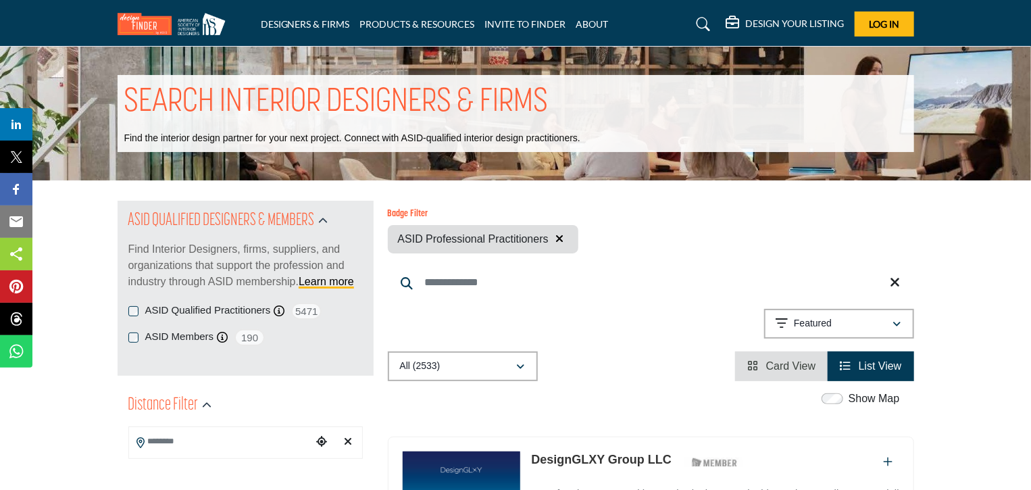
scroll to position [428, 0]
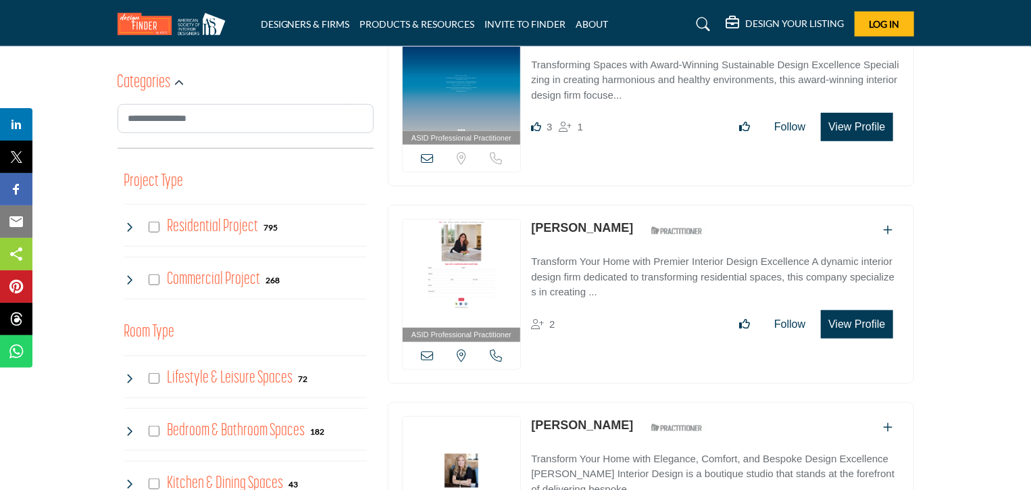
click at [428, 351] on icon at bounding box center [427, 355] width 12 height 12
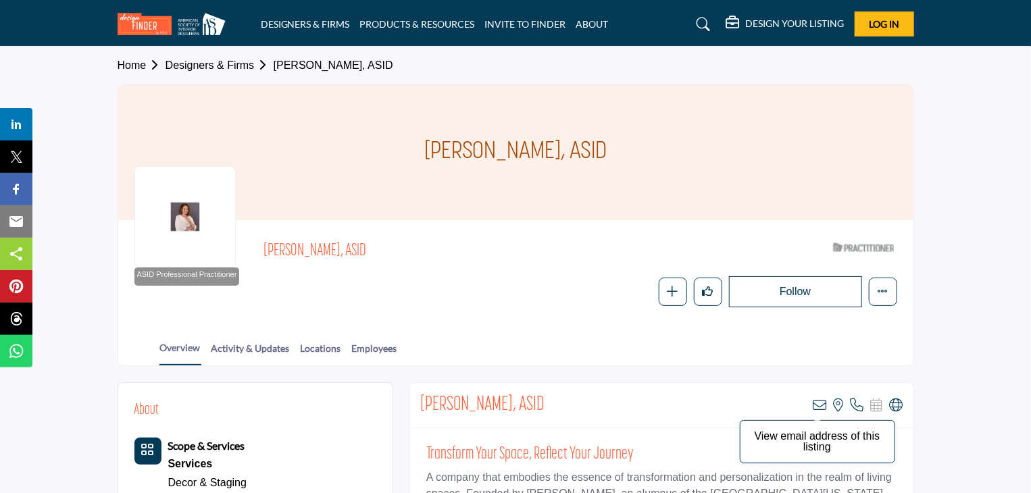
click at [820, 403] on icon at bounding box center [820, 406] width 14 height 14
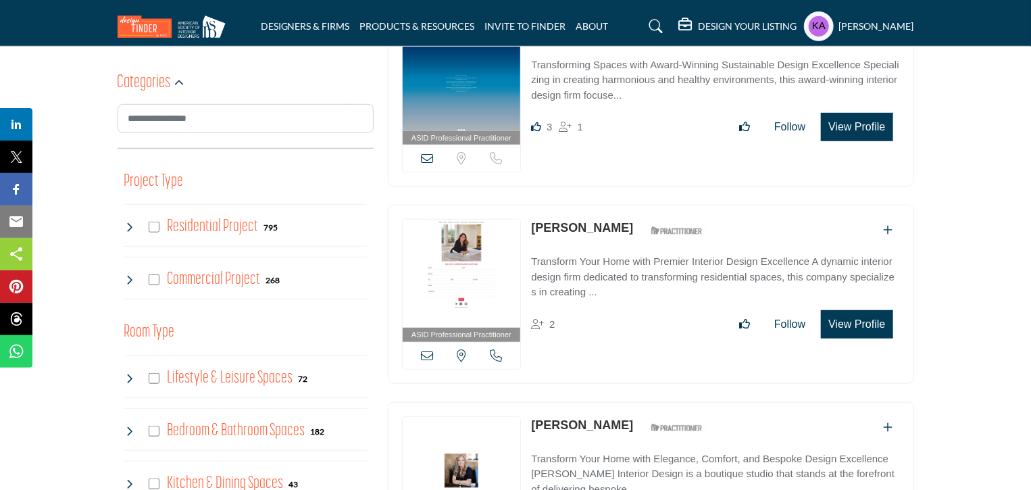
scroll to position [857, 0]
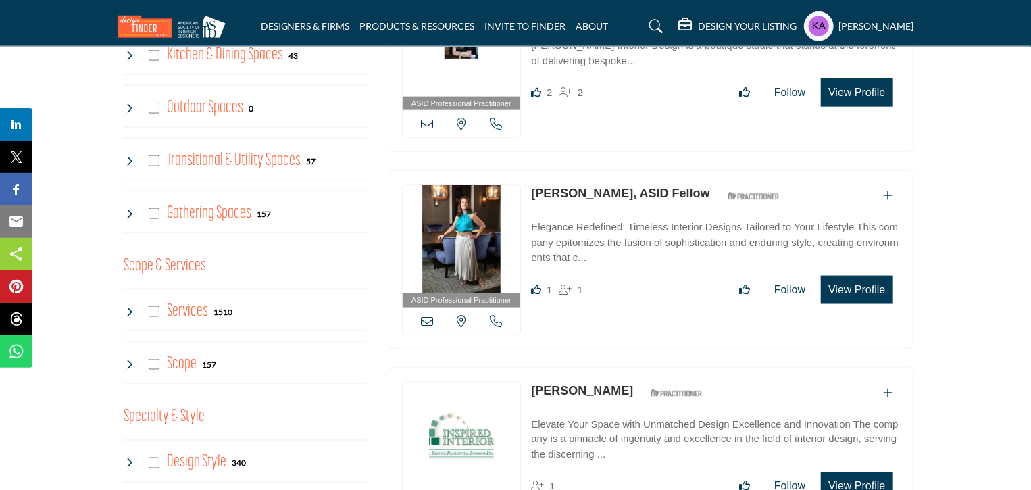
click at [129, 309] on icon at bounding box center [129, 311] width 11 height 11
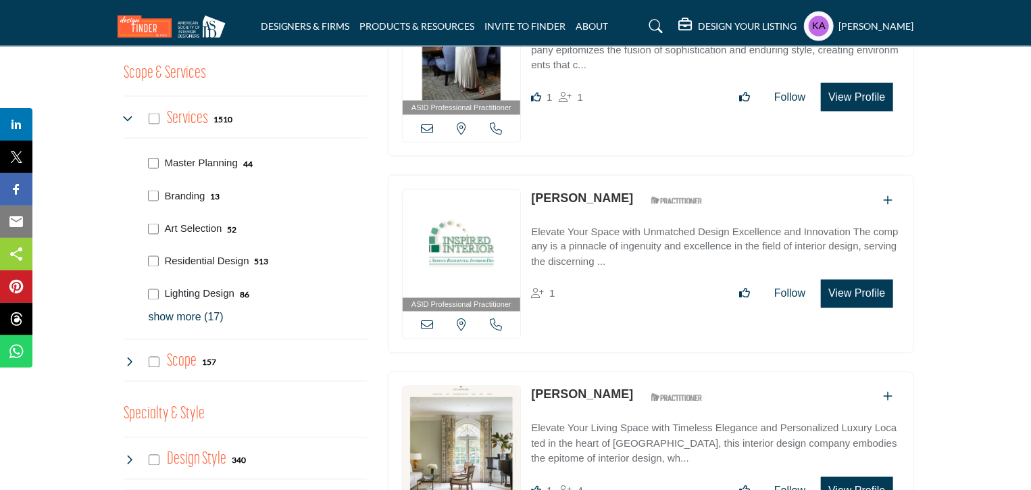
scroll to position [1073, 0]
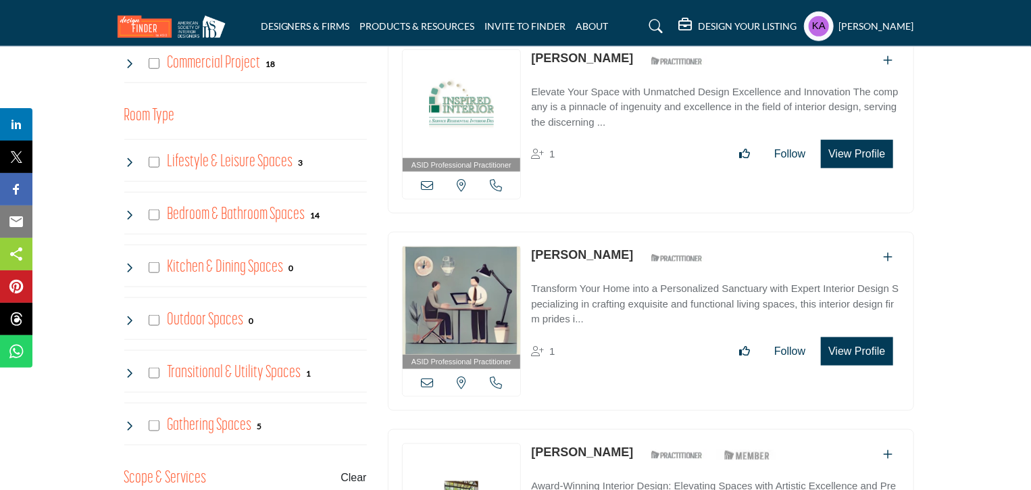
scroll to position [216, 0]
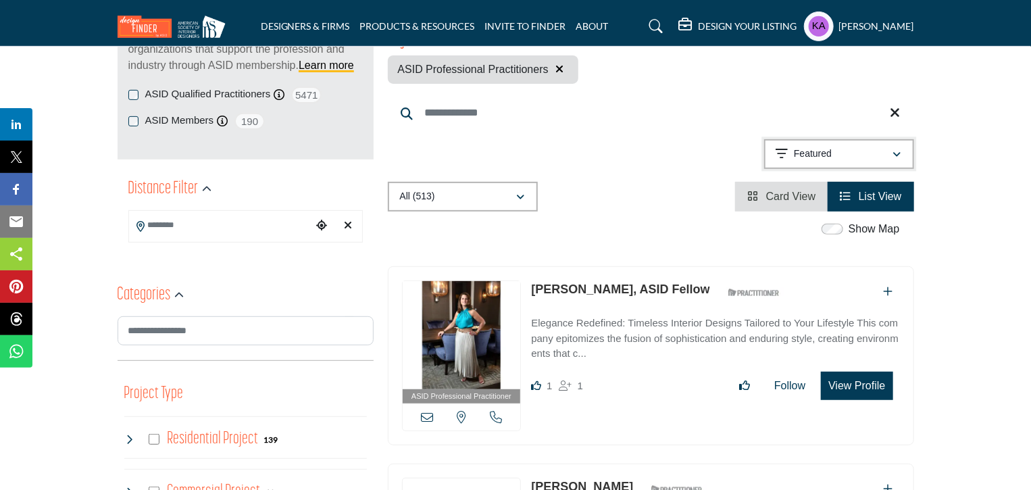
click at [822, 159] on p "Featured" at bounding box center [813, 154] width 38 height 14
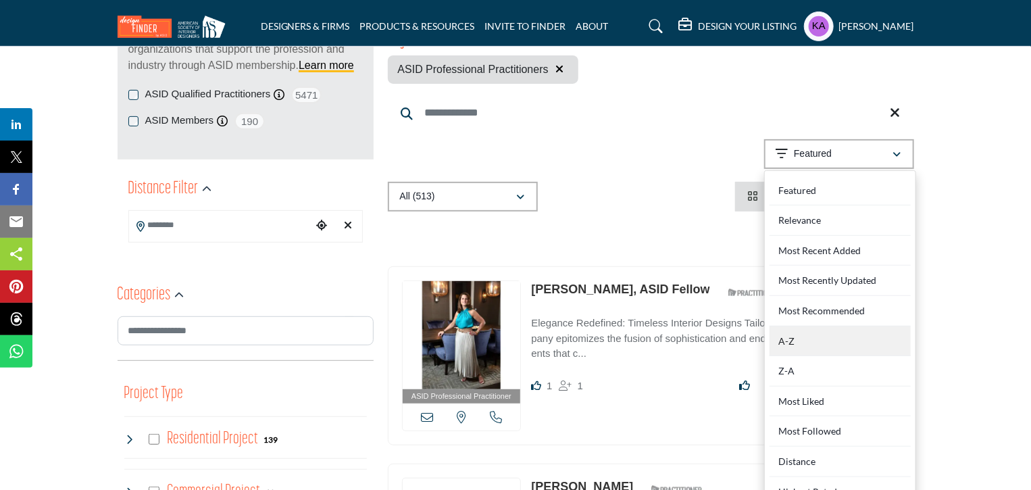
click at [784, 348] on div "A-Z" at bounding box center [840, 341] width 141 height 30
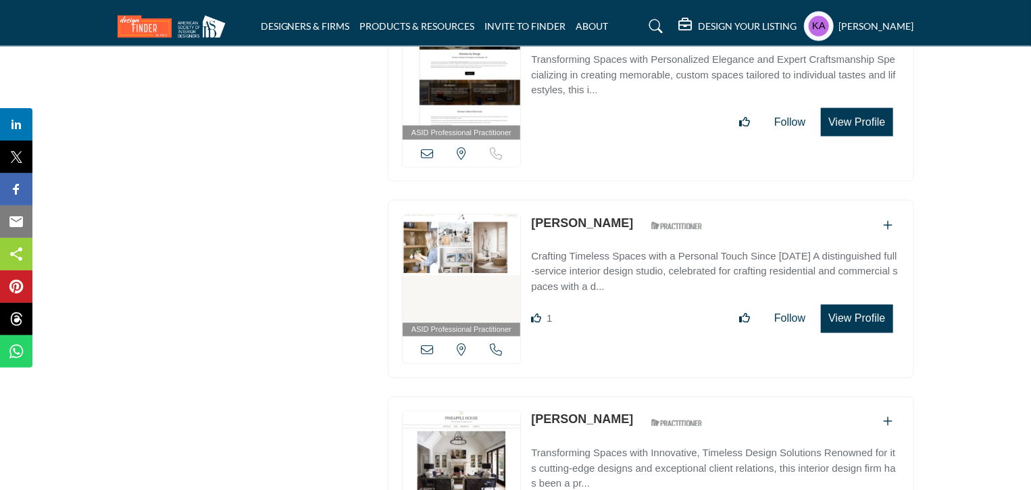
scroll to position [3639, 0]
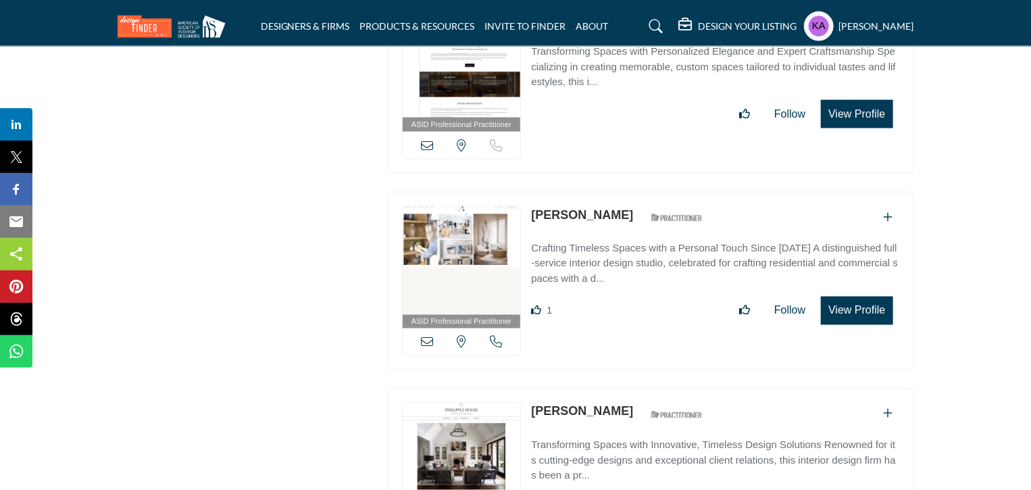
drag, startPoint x: 526, startPoint y: 276, endPoint x: 840, endPoint y: 348, distance: 321.7
click at [421, 336] on icon at bounding box center [427, 342] width 12 height 12
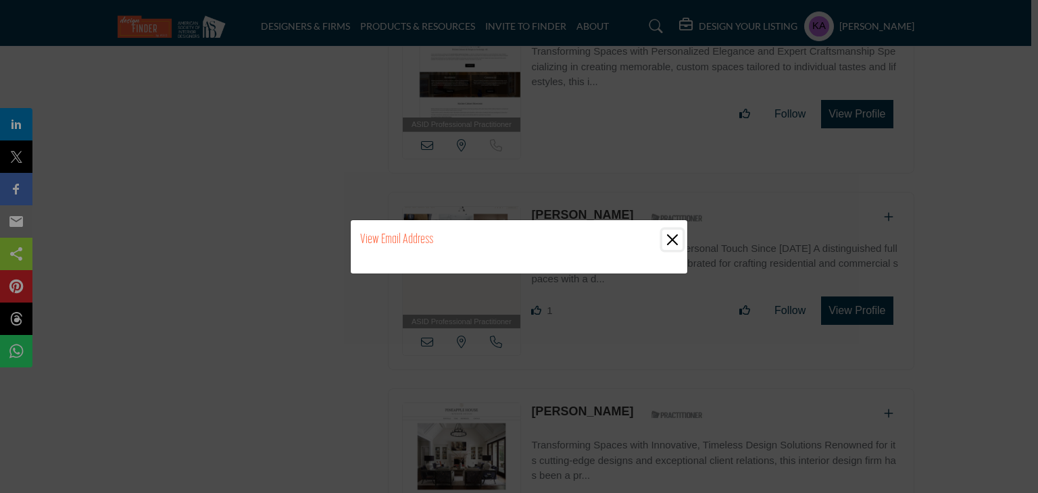
click at [670, 239] on button "Close" at bounding box center [672, 240] width 20 height 20
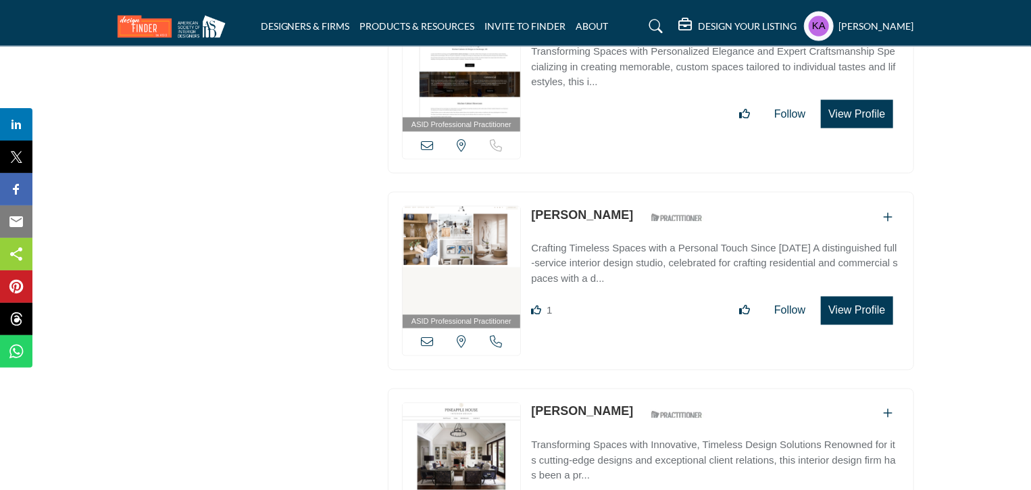
click at [427, 336] on icon at bounding box center [427, 342] width 12 height 12
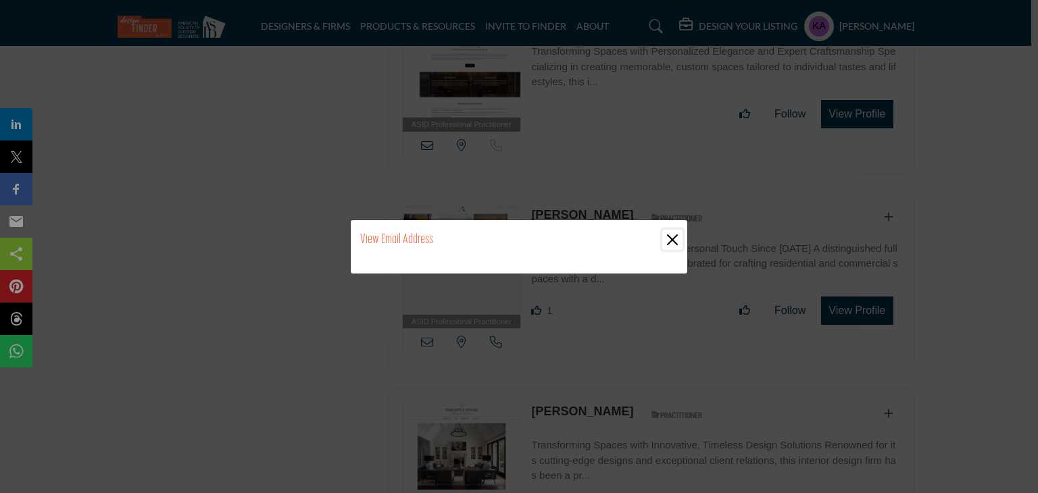
click at [673, 239] on button "Close" at bounding box center [672, 240] width 20 height 20
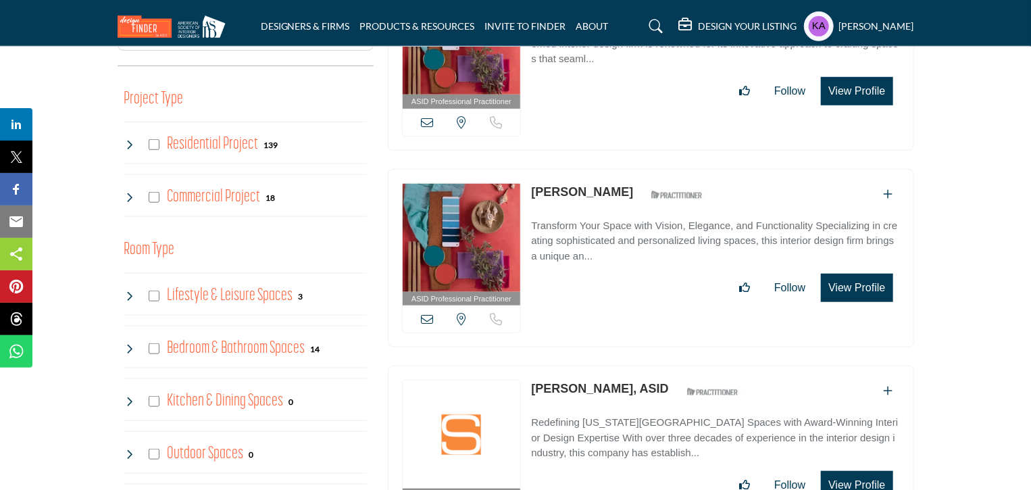
scroll to position [146, 0]
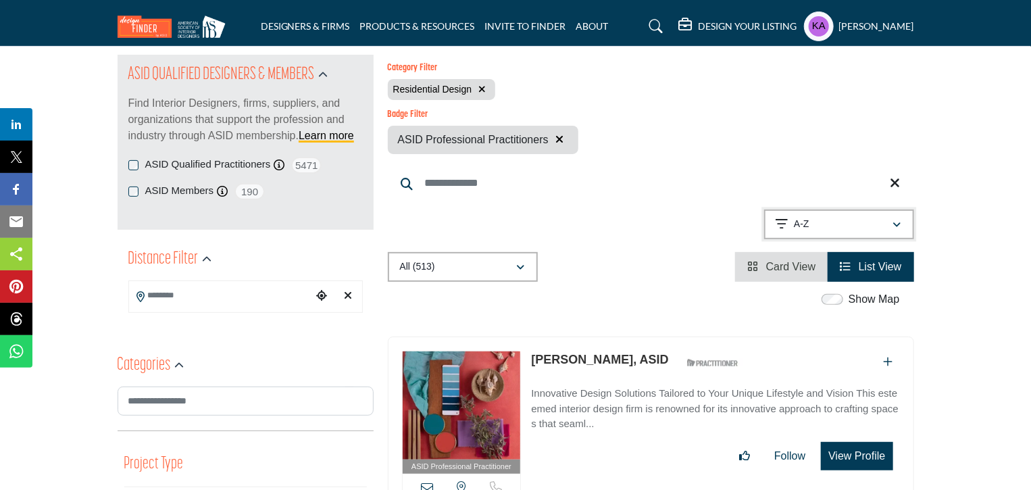
click at [800, 232] on div "A-Z" at bounding box center [834, 224] width 116 height 16
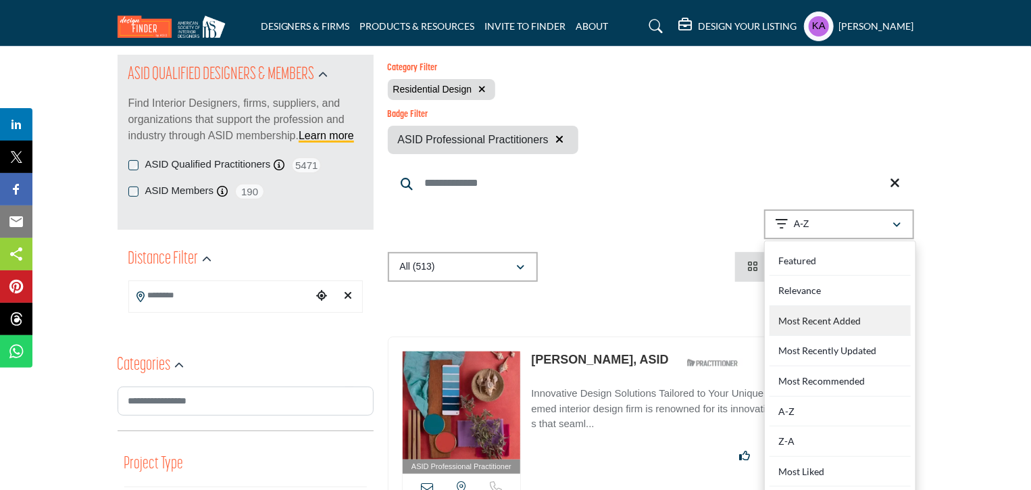
click at [796, 308] on div "Most Recent Added" at bounding box center [840, 321] width 141 height 30
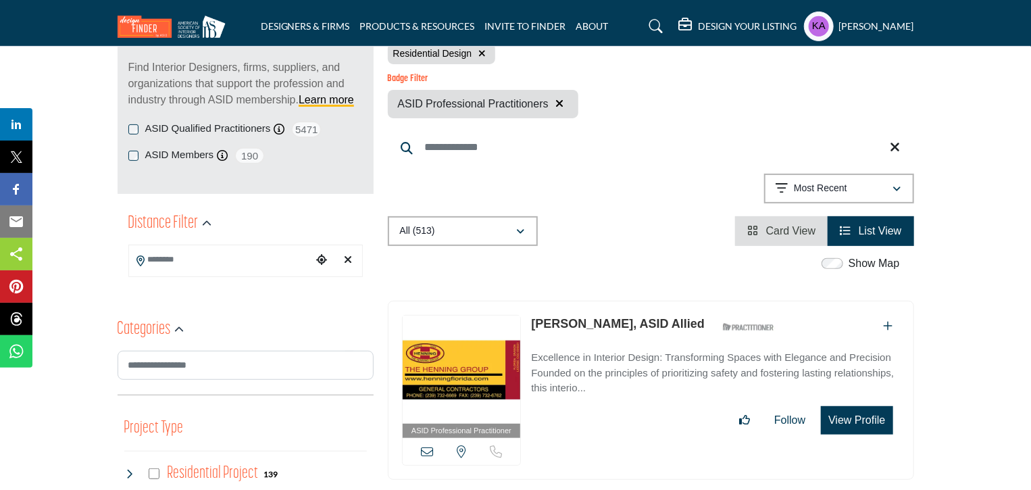
scroll to position [110, 0]
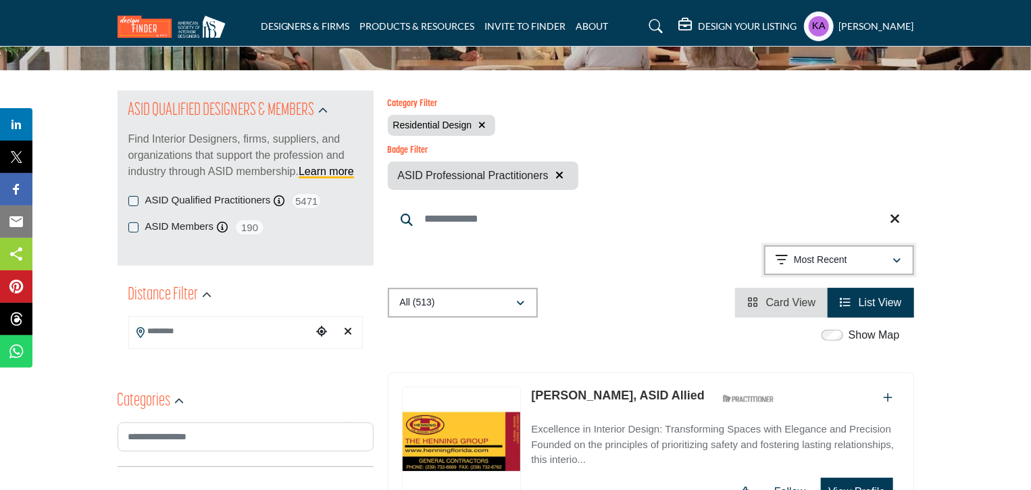
click at [809, 267] on p "Most Recent" at bounding box center [820, 260] width 53 height 14
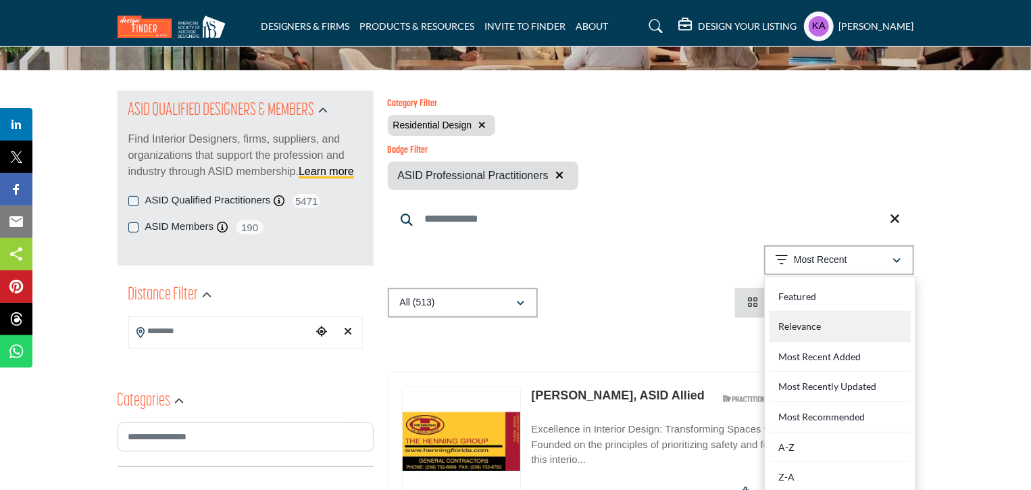
click at [788, 325] on div "Relevance" at bounding box center [840, 326] width 141 height 30
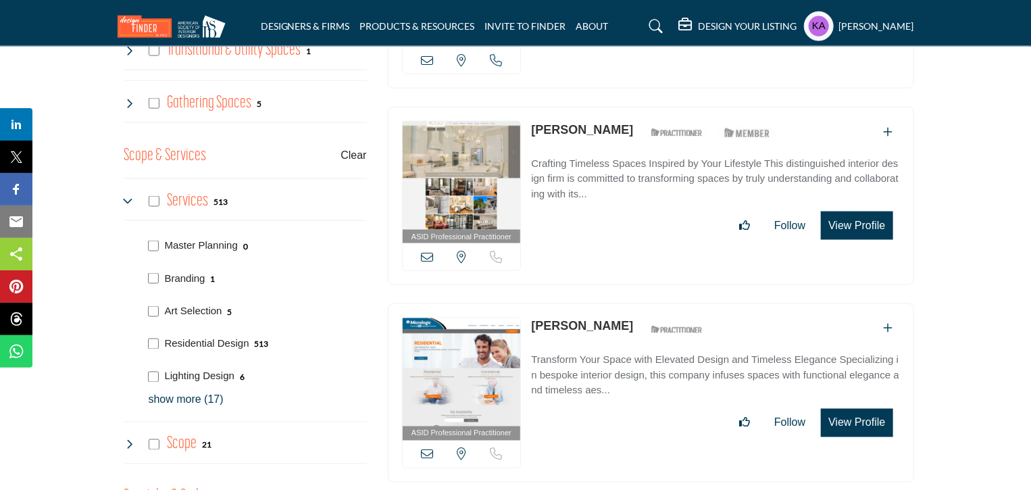
scroll to position [1395, 0]
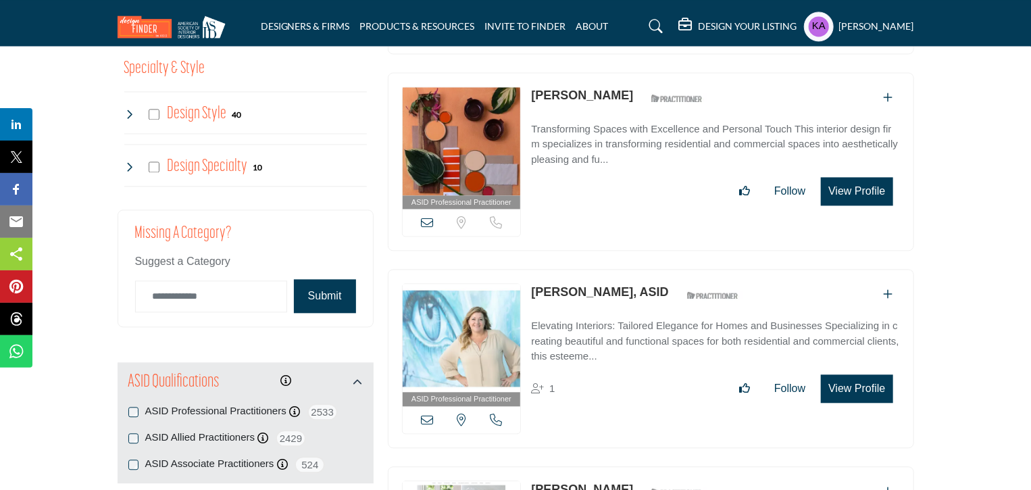
click at [430, 414] on icon at bounding box center [427, 420] width 12 height 12
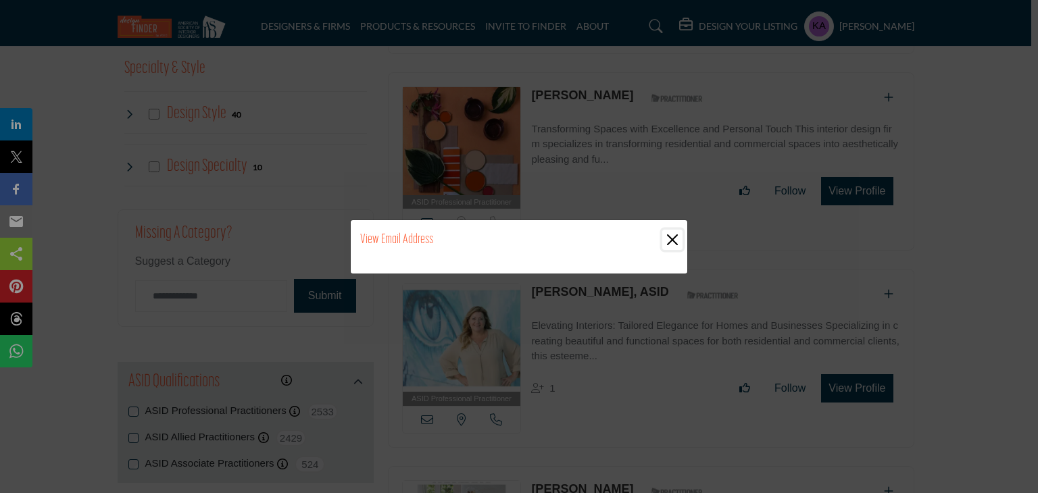
click at [670, 241] on button "Close" at bounding box center [672, 240] width 20 height 20
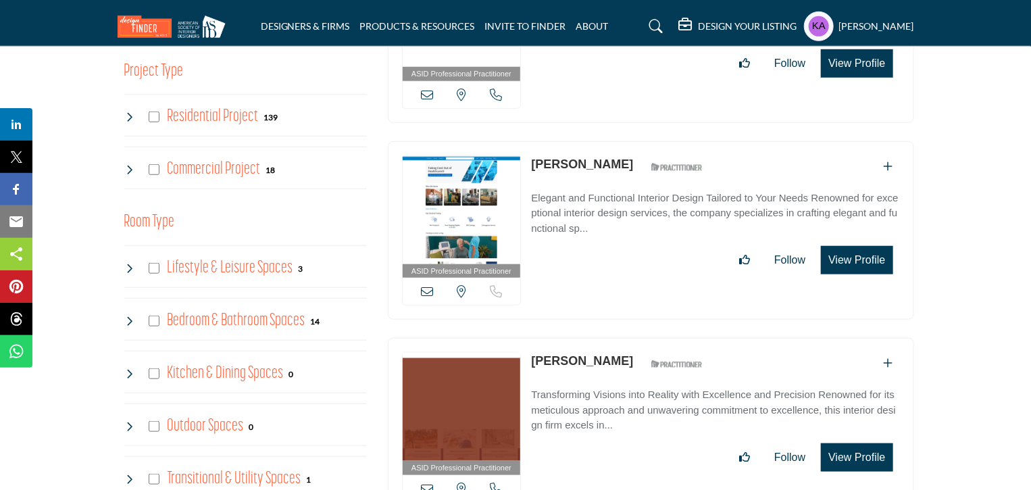
scroll to position [110, 0]
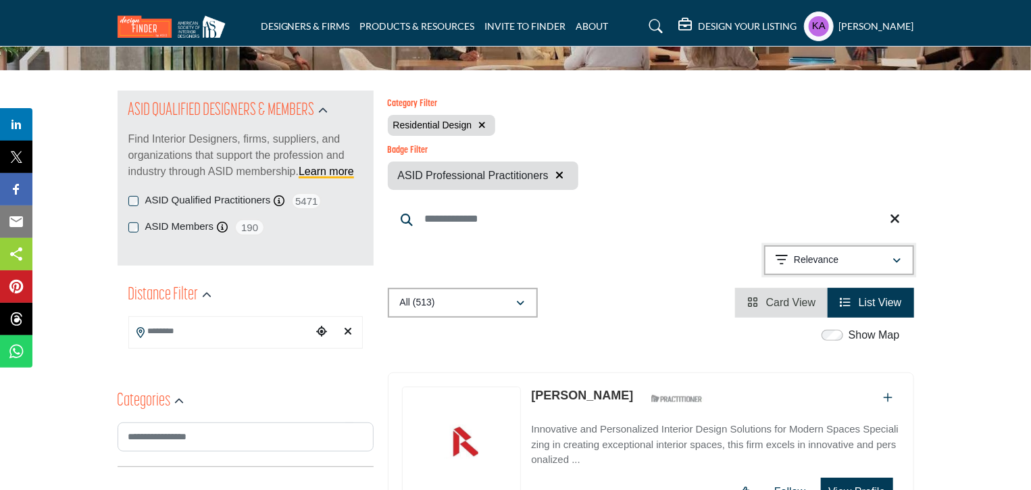
click at [794, 265] on p "Relevance" at bounding box center [816, 260] width 45 height 14
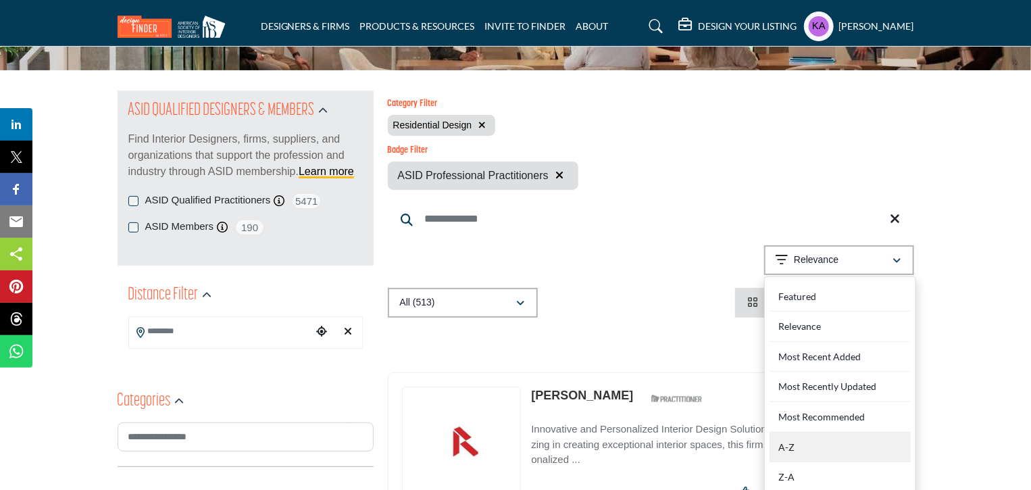
click at [788, 444] on div "A-Z" at bounding box center [840, 447] width 141 height 30
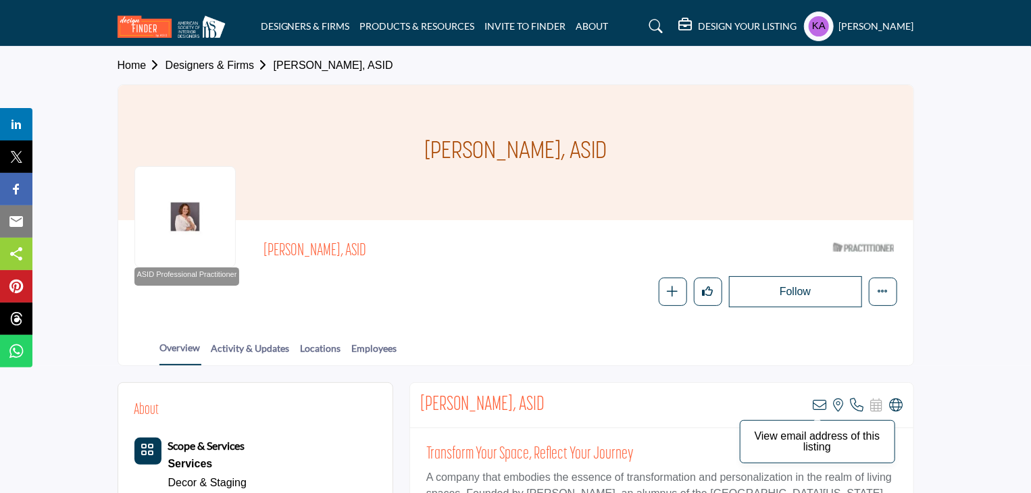
click at [822, 409] on icon at bounding box center [820, 406] width 14 height 14
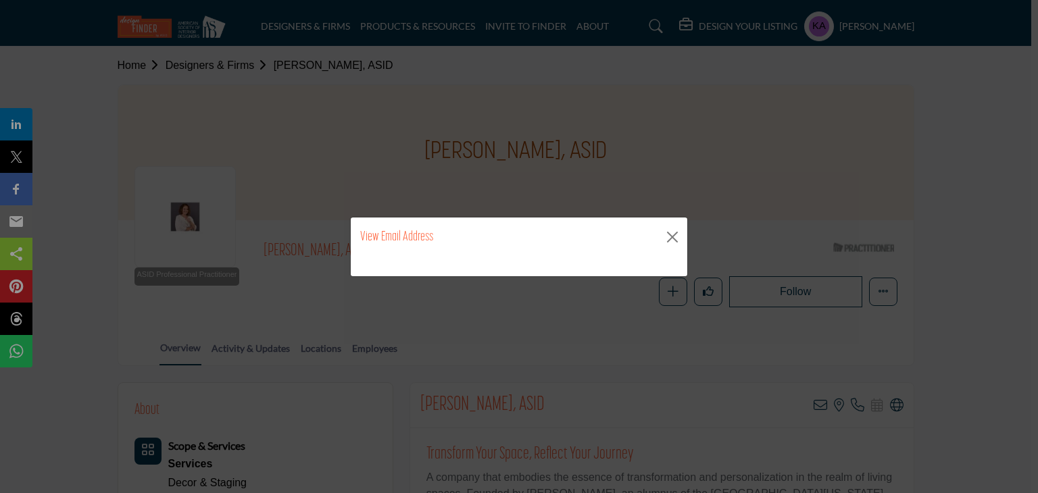
click at [398, 241] on h2 "View Email Address" at bounding box center [396, 237] width 73 height 20
click at [678, 244] on button "Close" at bounding box center [672, 237] width 20 height 20
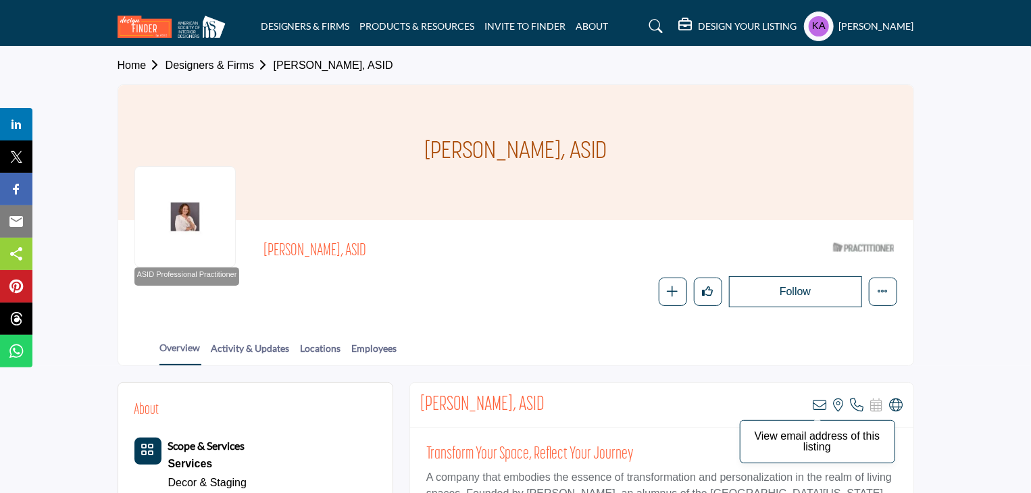
click at [820, 404] on icon at bounding box center [820, 406] width 14 height 14
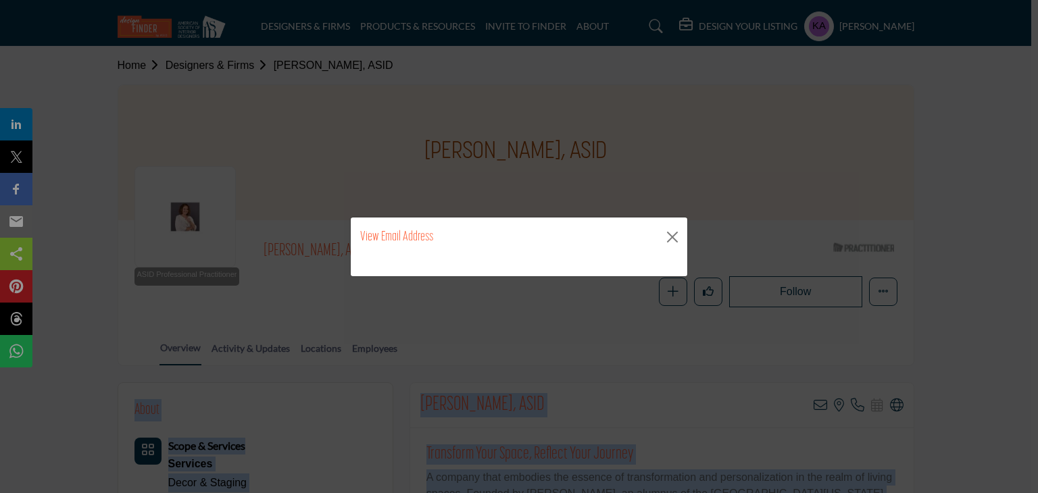
drag, startPoint x: 820, startPoint y: 404, endPoint x: 433, endPoint y: 271, distance: 409.4
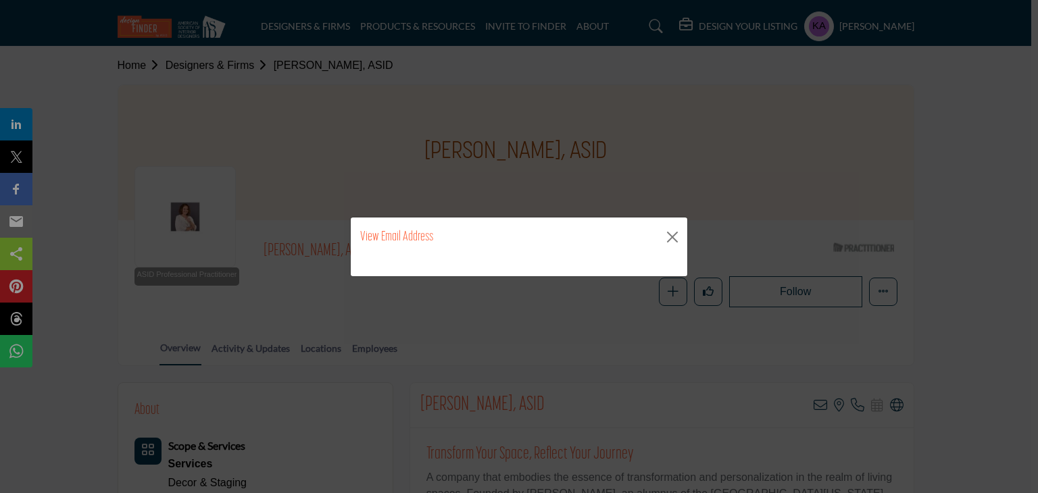
drag, startPoint x: 414, startPoint y: 259, endPoint x: 393, endPoint y: 260, distance: 20.3
click at [393, 260] on div "**********" at bounding box center [519, 267] width 336 height 20
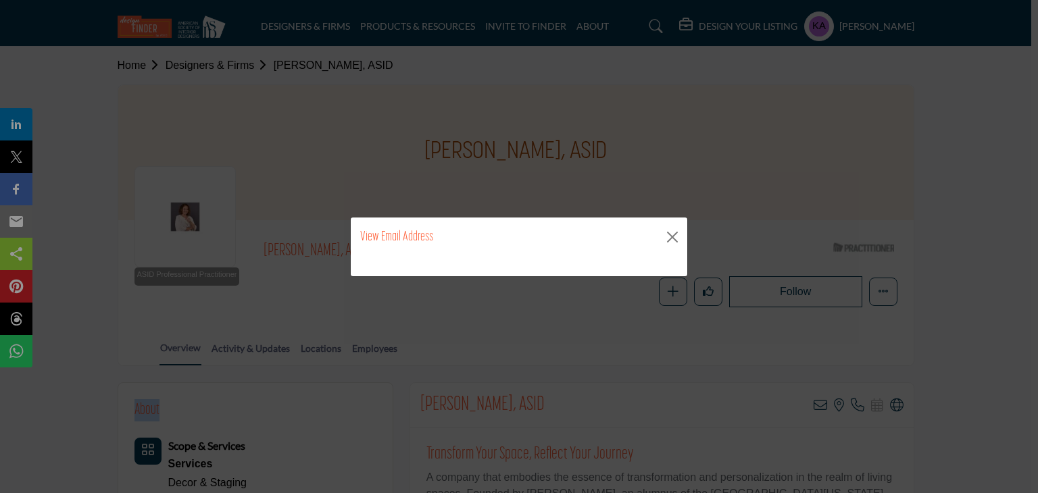
click at [393, 260] on div "**********" at bounding box center [519, 267] width 336 height 20
click at [394, 230] on h2 "View Email Address" at bounding box center [396, 237] width 73 height 20
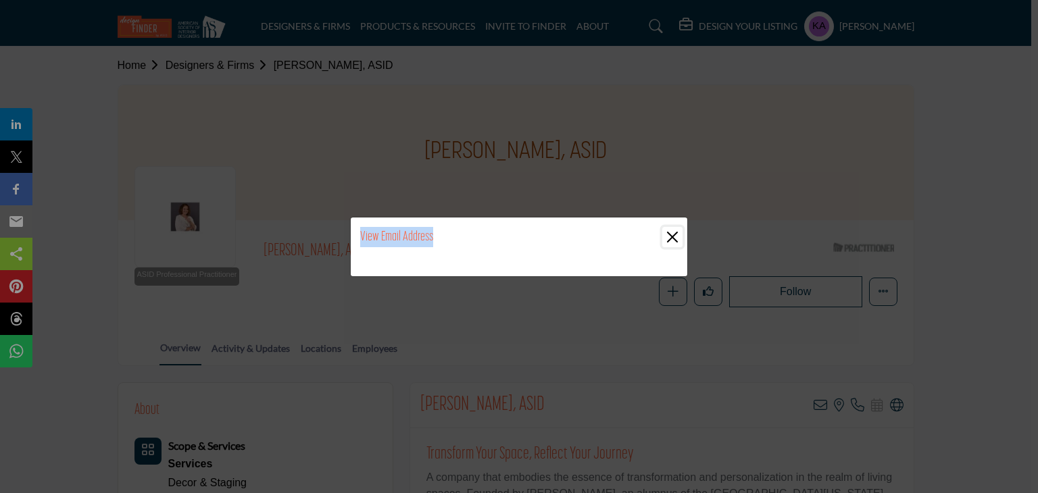
click at [674, 237] on button "Close" at bounding box center [672, 237] width 20 height 20
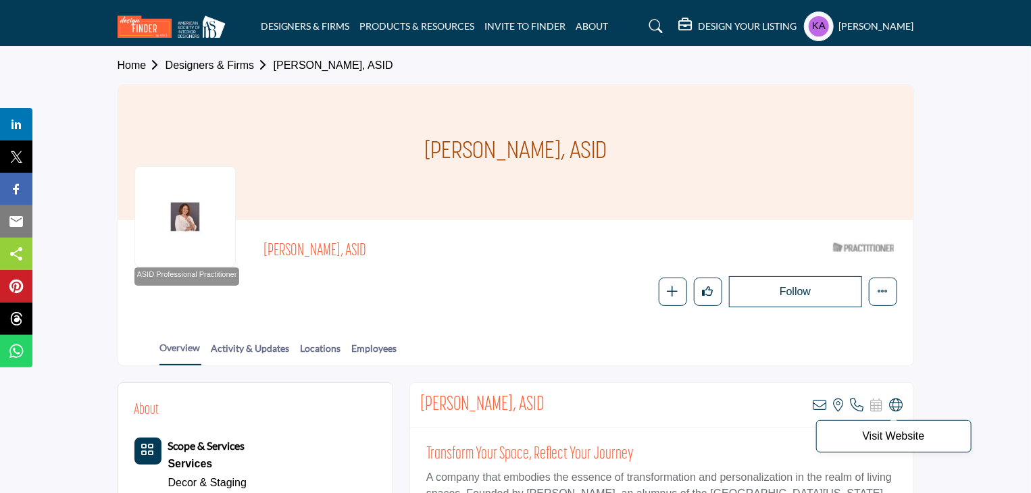
click at [897, 406] on icon at bounding box center [897, 406] width 14 height 14
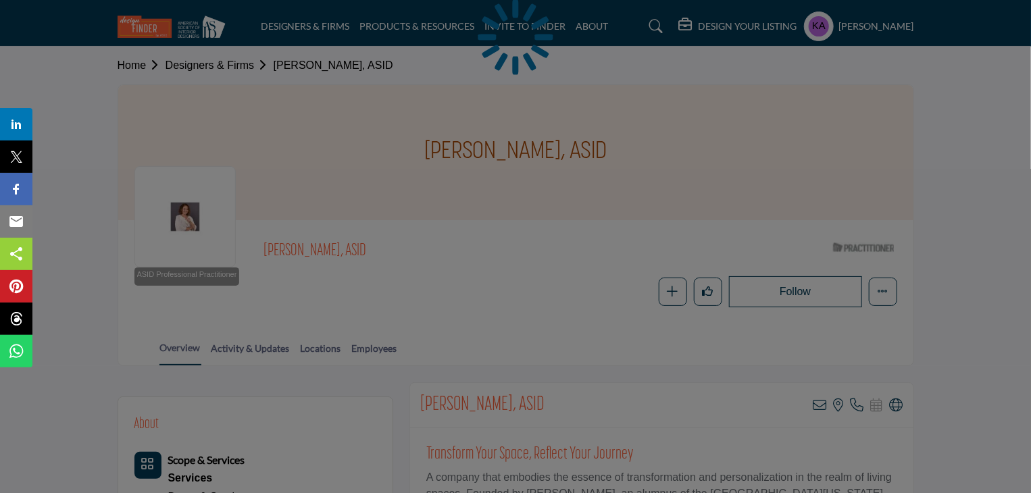
click at [857, 405] on div at bounding box center [515, 246] width 1031 height 493
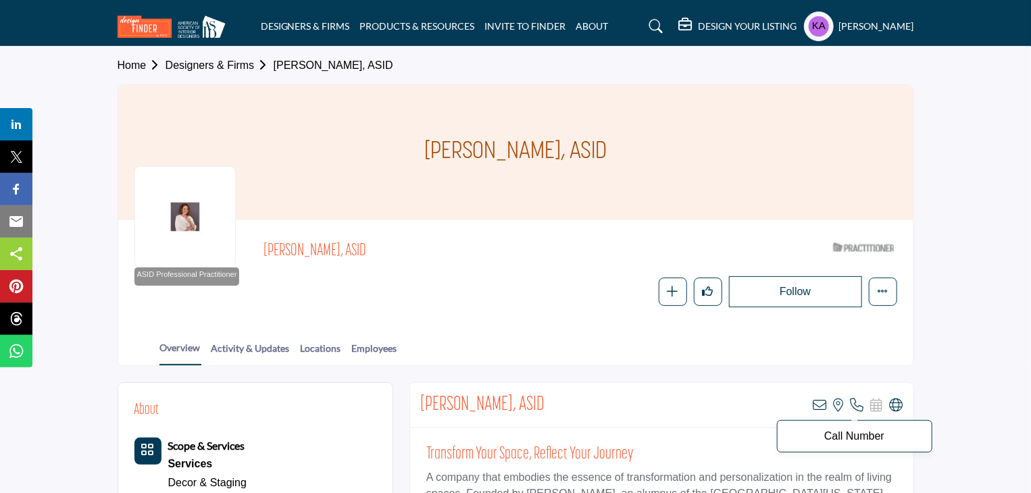
click at [854, 404] on icon at bounding box center [858, 406] width 14 height 14
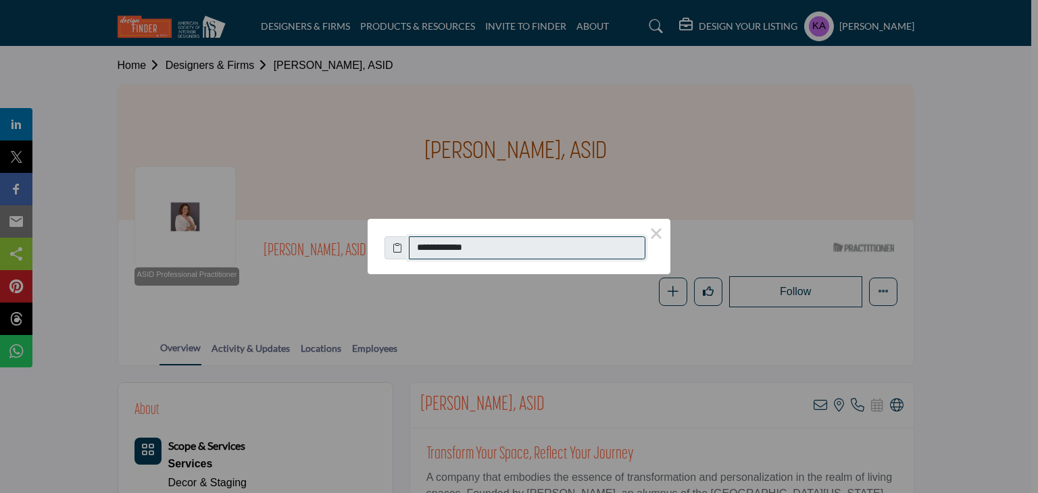
drag, startPoint x: 484, startPoint y: 243, endPoint x: 430, endPoint y: 241, distance: 53.4
click at [430, 241] on input "**********" at bounding box center [527, 247] width 236 height 23
click at [653, 236] on button "×" at bounding box center [656, 233] width 28 height 28
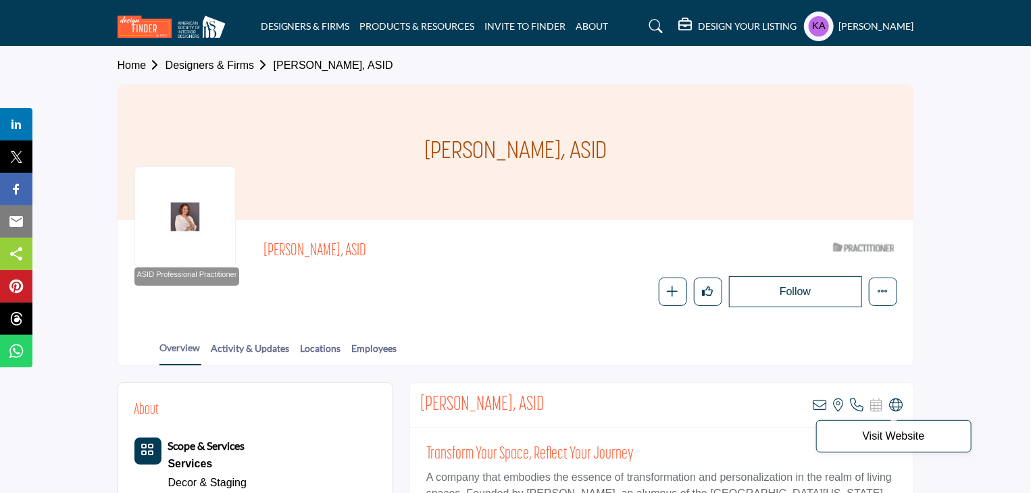
click at [893, 401] on icon at bounding box center [897, 406] width 14 height 14
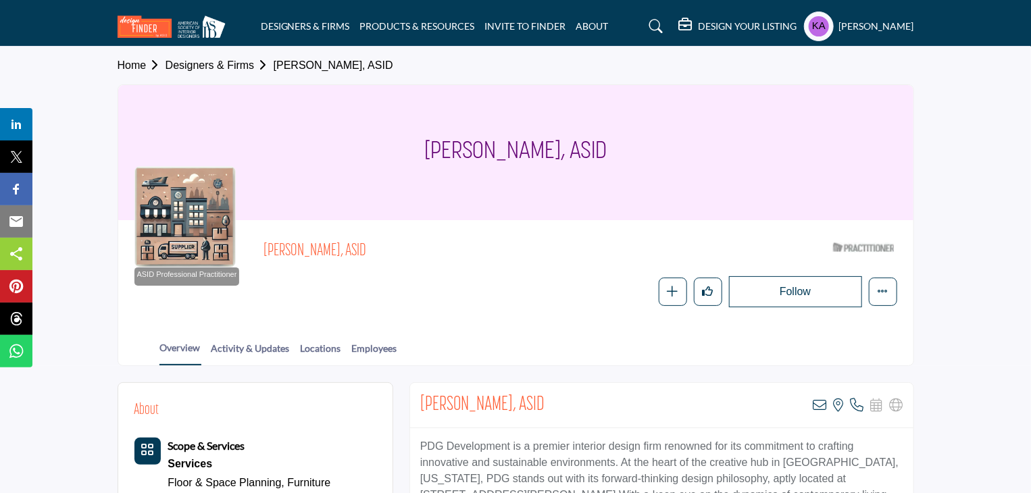
click at [824, 406] on icon at bounding box center [820, 406] width 14 height 14
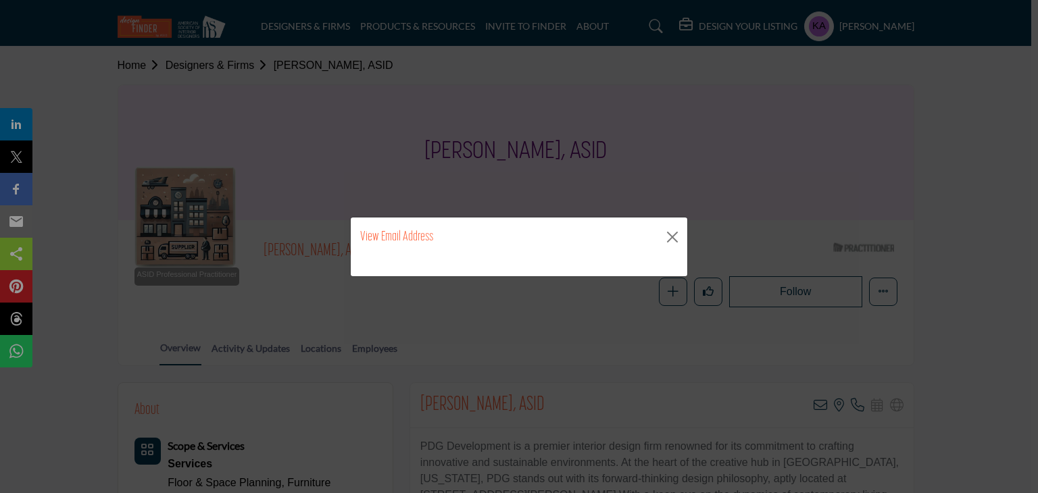
click at [636, 236] on div "View Email Address" at bounding box center [519, 237] width 336 height 39
click at [681, 233] on button "Close" at bounding box center [672, 237] width 20 height 20
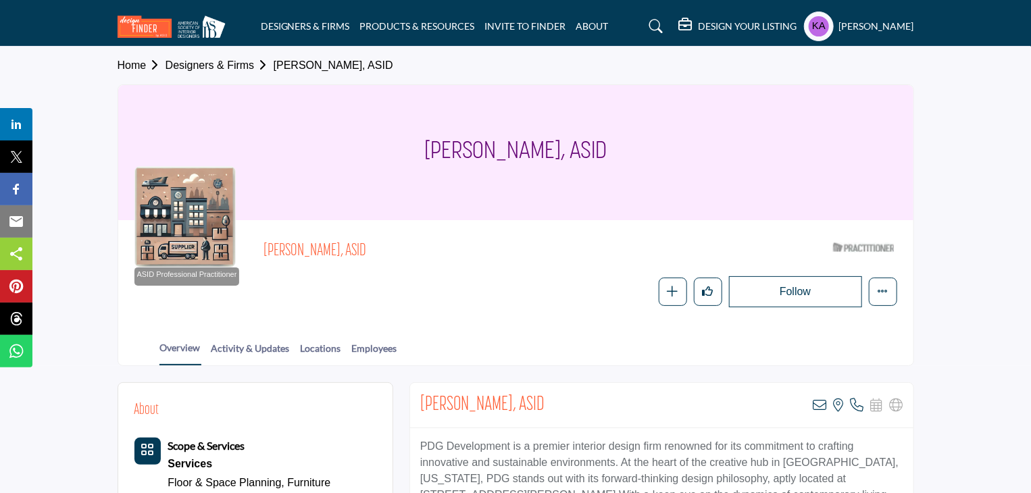
click at [329, 244] on span "Shannon Nelson, ASID" at bounding box center [416, 252] width 305 height 22
copy div "Shannon Nelson, ASID"
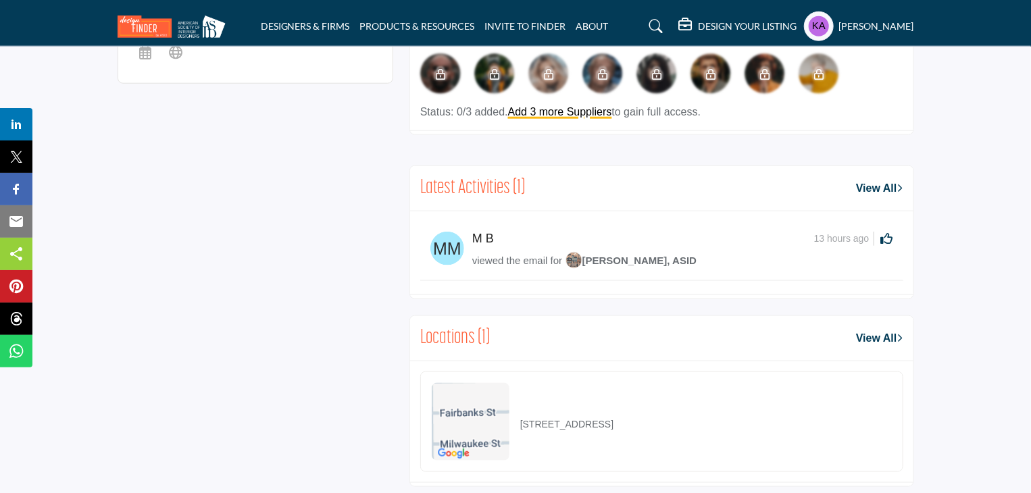
scroll to position [734, 0]
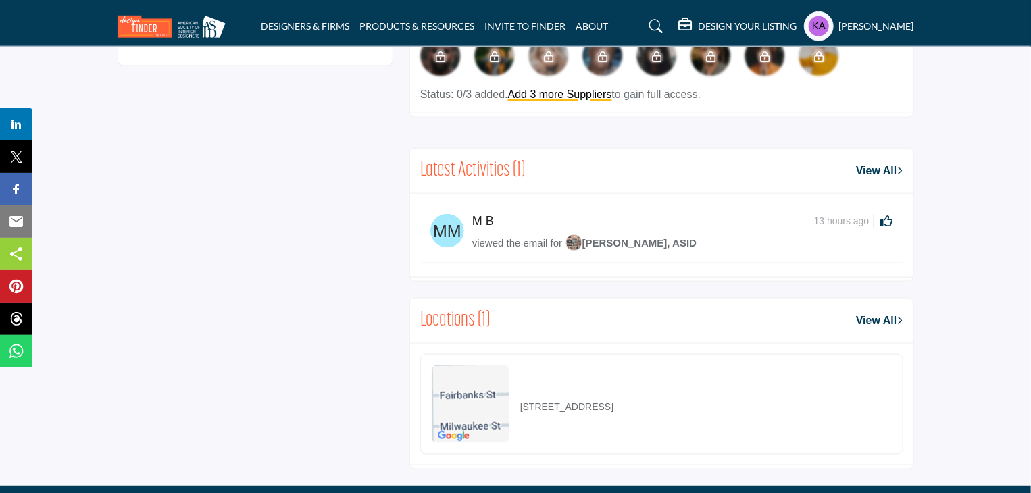
click at [626, 242] on span "Shannon Nelson, ASID" at bounding box center [631, 242] width 131 height 11
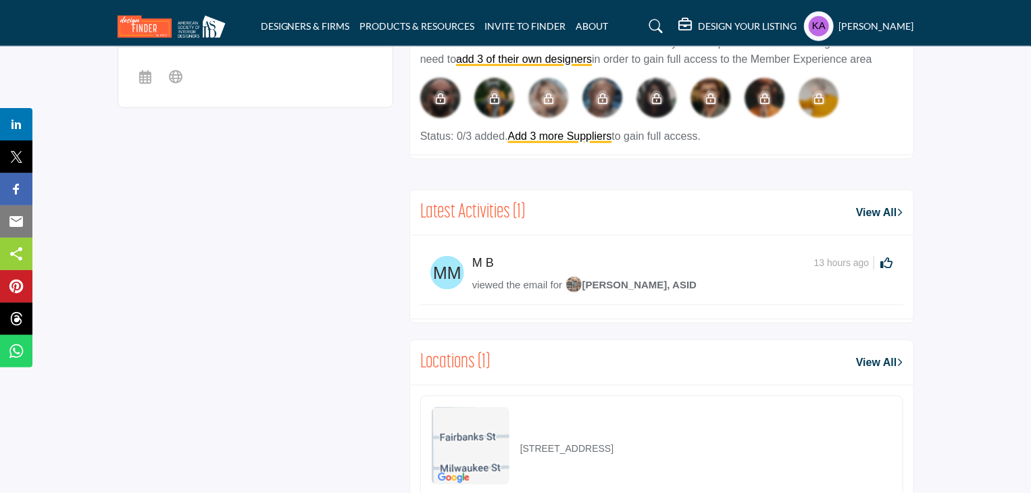
scroll to position [697, 0]
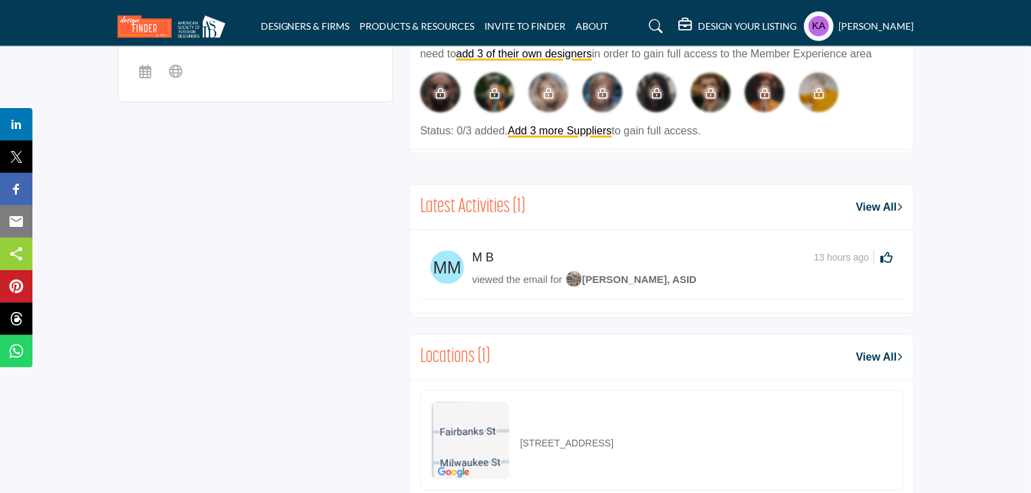
click at [878, 199] on link "View All" at bounding box center [879, 207] width 47 height 16
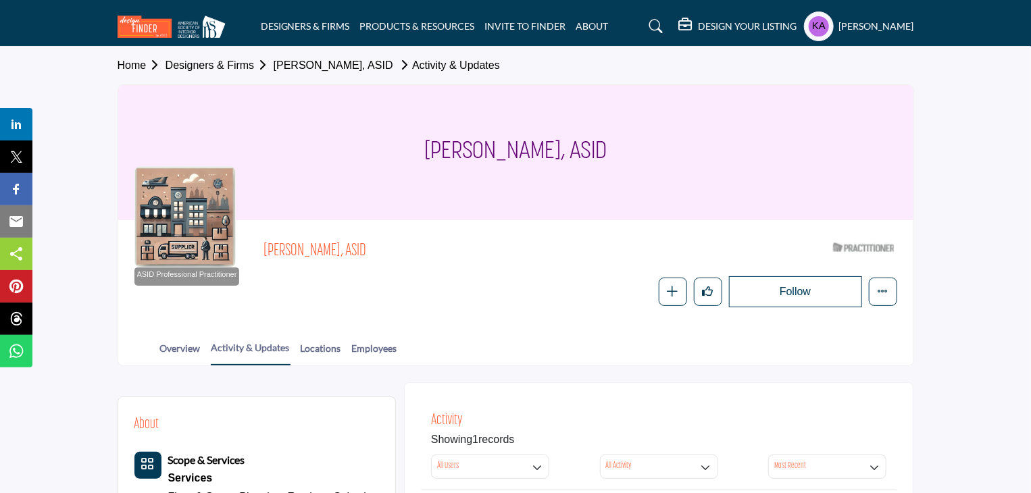
scroll to position [293, 0]
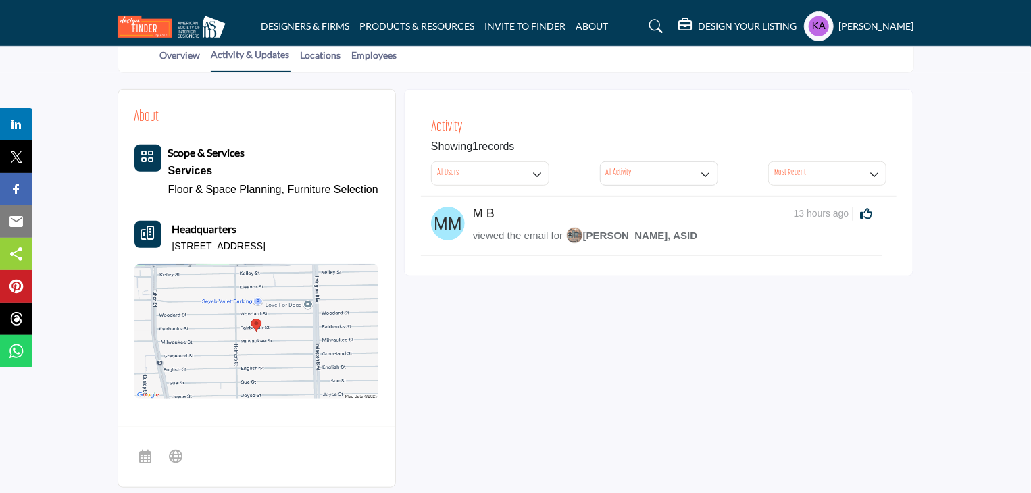
click at [632, 233] on span "[PERSON_NAME], ASID" at bounding box center [631, 235] width 131 height 11
